Goal: Task Accomplishment & Management: Manage account settings

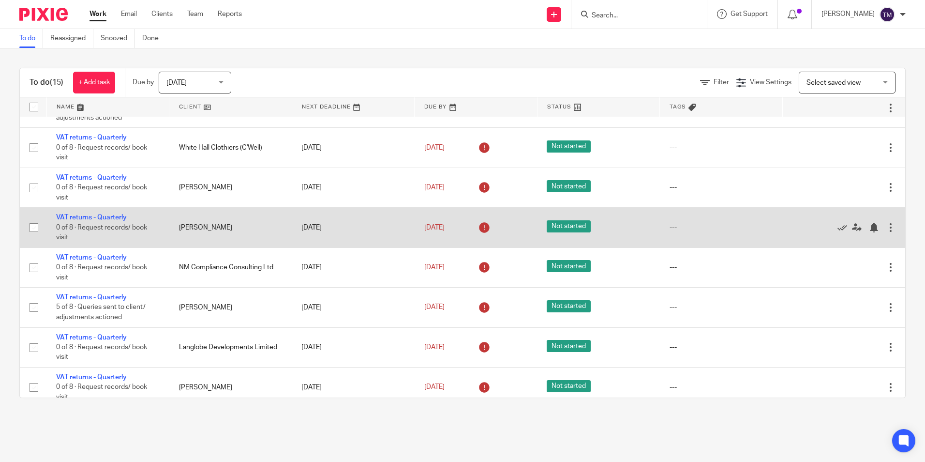
scroll to position [318, 0]
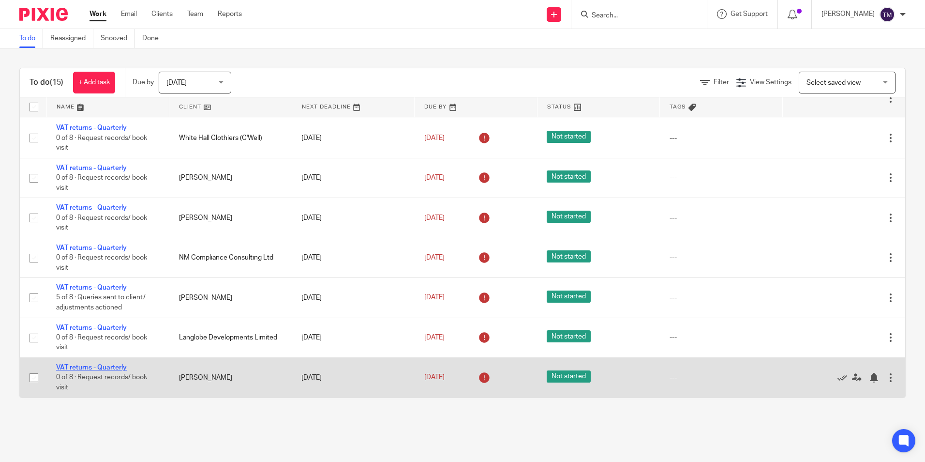
click at [112, 365] on link "VAT returns - Quarterly" at bounding box center [91, 367] width 71 height 7
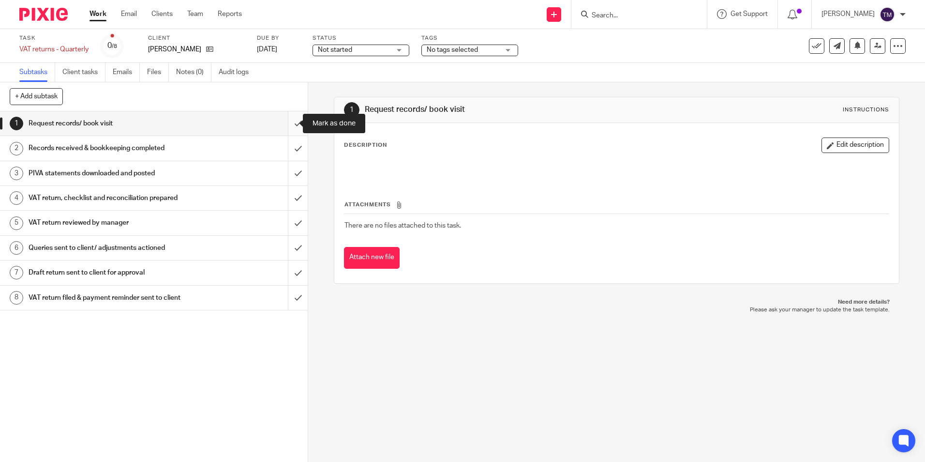
click at [289, 124] on input "submit" at bounding box center [154, 123] width 308 height 24
click at [287, 149] on input "submit" at bounding box center [154, 148] width 308 height 24
click at [283, 173] on input "submit" at bounding box center [154, 173] width 308 height 24
click at [292, 192] on input "submit" at bounding box center [154, 198] width 308 height 24
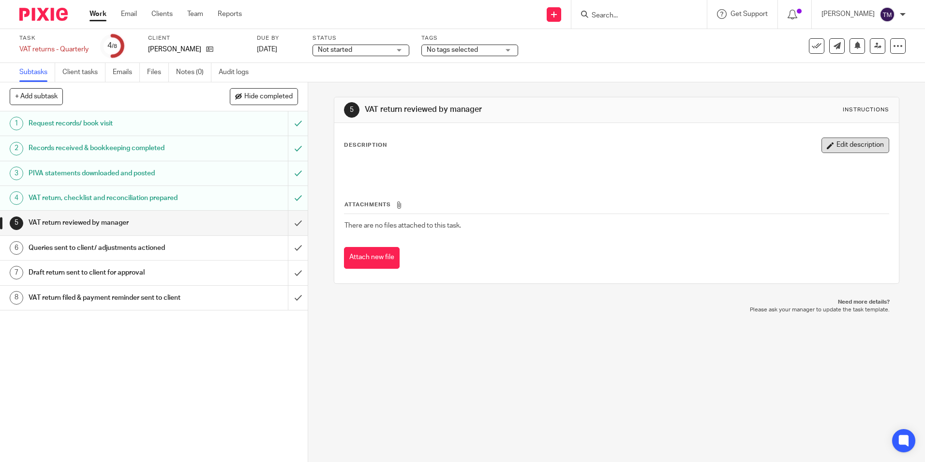
click at [842, 146] on button "Edit description" at bounding box center [856, 144] width 68 height 15
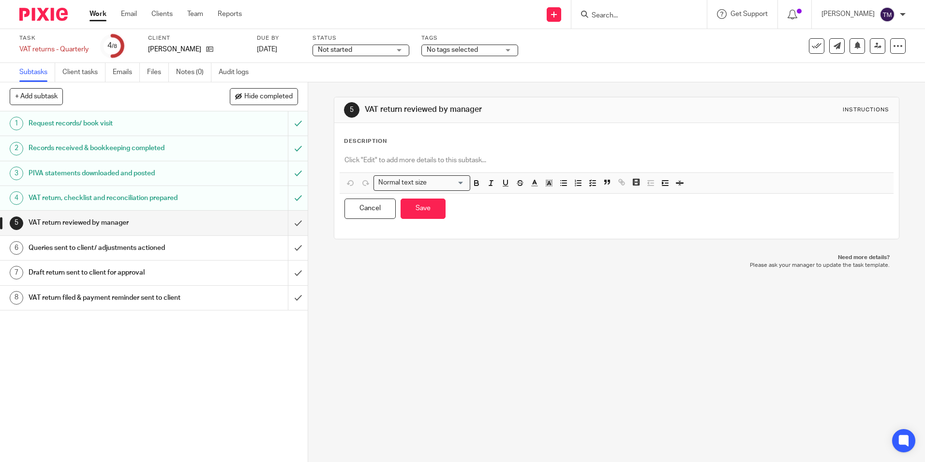
click at [473, 160] on p at bounding box center [617, 160] width 544 height 10
click at [500, 273] on div "5 VAT return reviewed by manager Instructions Description https://cloudimanage.…" at bounding box center [616, 271] width 617 height 379
click at [426, 212] on button "Save" at bounding box center [423, 208] width 45 height 21
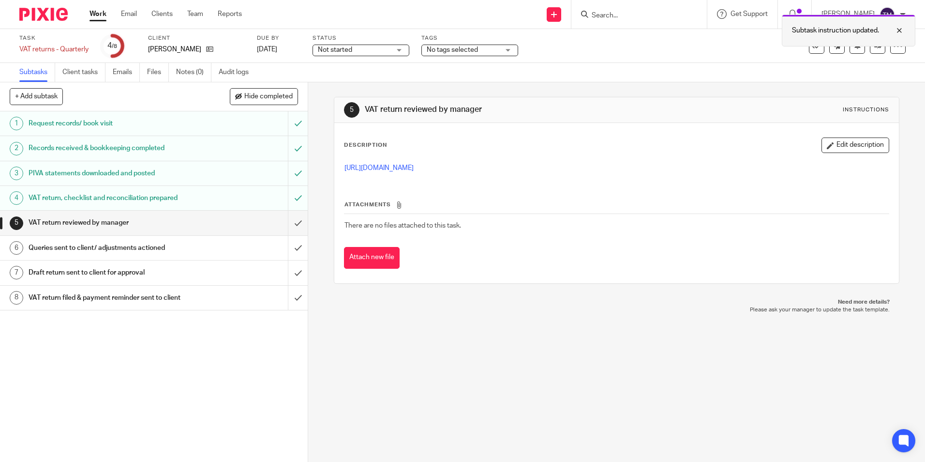
click at [899, 26] on div at bounding box center [892, 31] width 26 height 12
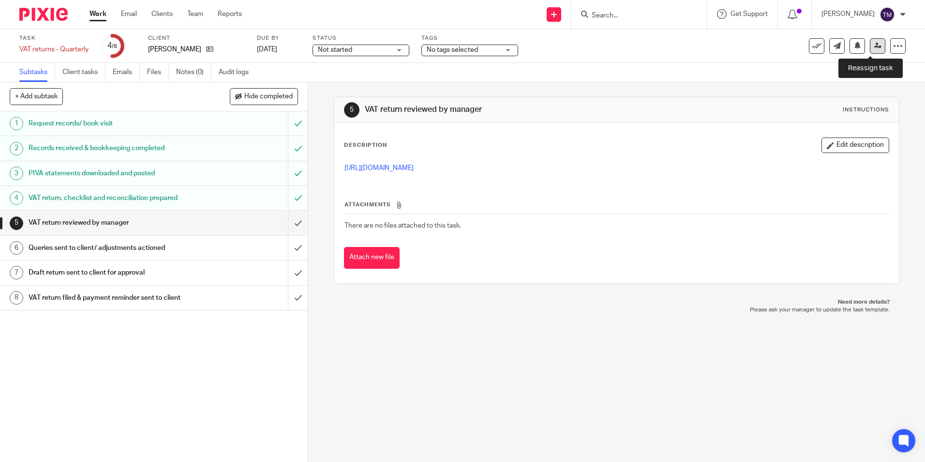
click at [875, 46] on icon at bounding box center [878, 45] width 7 height 7
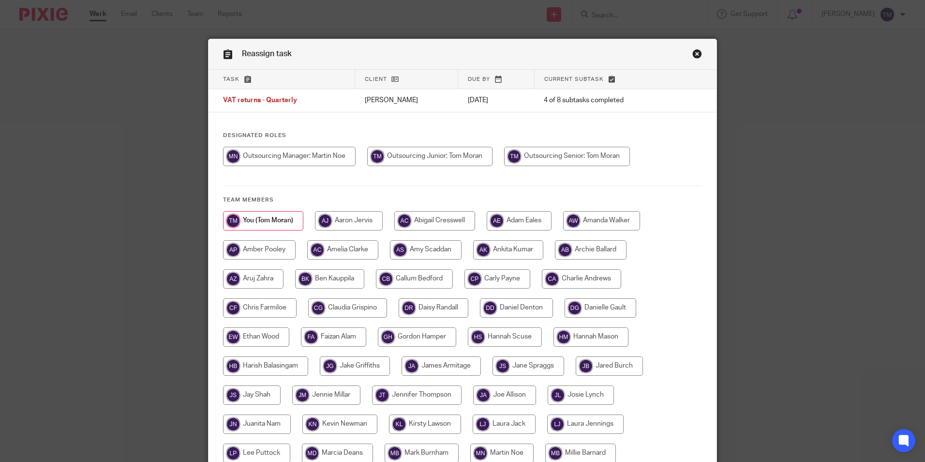
click at [322, 158] on input "radio" at bounding box center [289, 156] width 133 height 19
radio input "true"
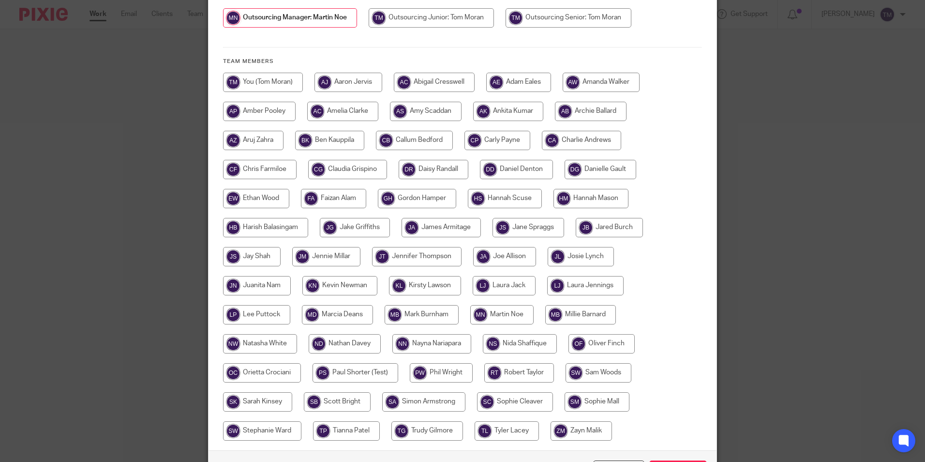
scroll to position [207, 0]
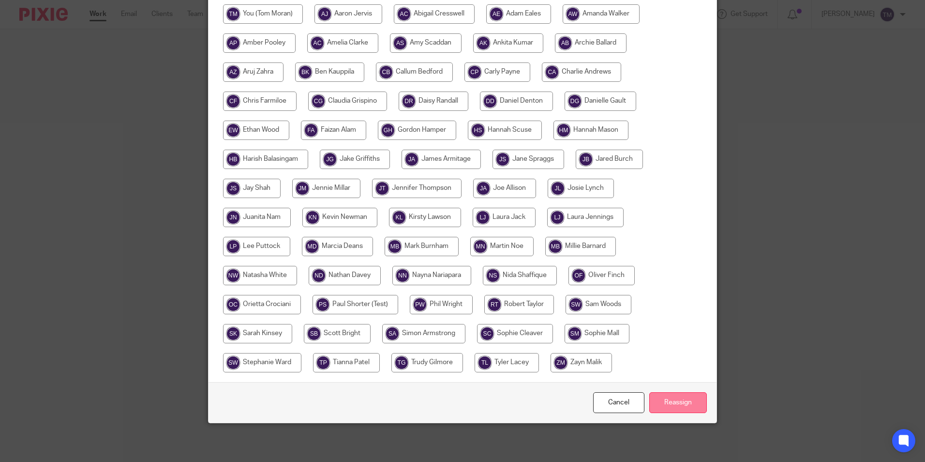
click at [679, 393] on input "Reassign" at bounding box center [679, 402] width 58 height 21
